Goal: Information Seeking & Learning: Check status

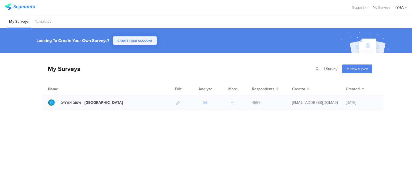
click at [205, 103] on icon at bounding box center [205, 103] width 4 height 4
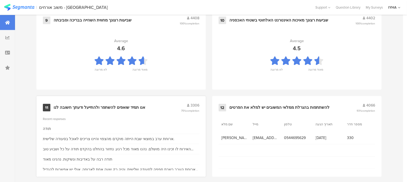
scroll to position [603, 0]
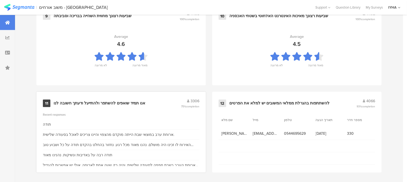
click at [106, 132] on div "ארוחת ערב במוצאי שבת הייתה מוקדם מהצפוי והיינו צריכים לאוכל בסעודה שלישית." at bounding box center [108, 135] width 131 height 6
click at [135, 101] on div "אנו תמיד שואפים להשתפר ולהתייעל ודעתך חשובה לנו" at bounding box center [100, 103] width 92 height 5
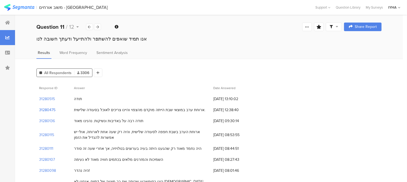
click at [52, 109] on section "31280475" at bounding box center [47, 110] width 16 height 6
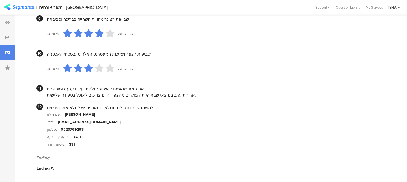
scroll to position [517, 0]
